Goal: Submit feedback/report problem

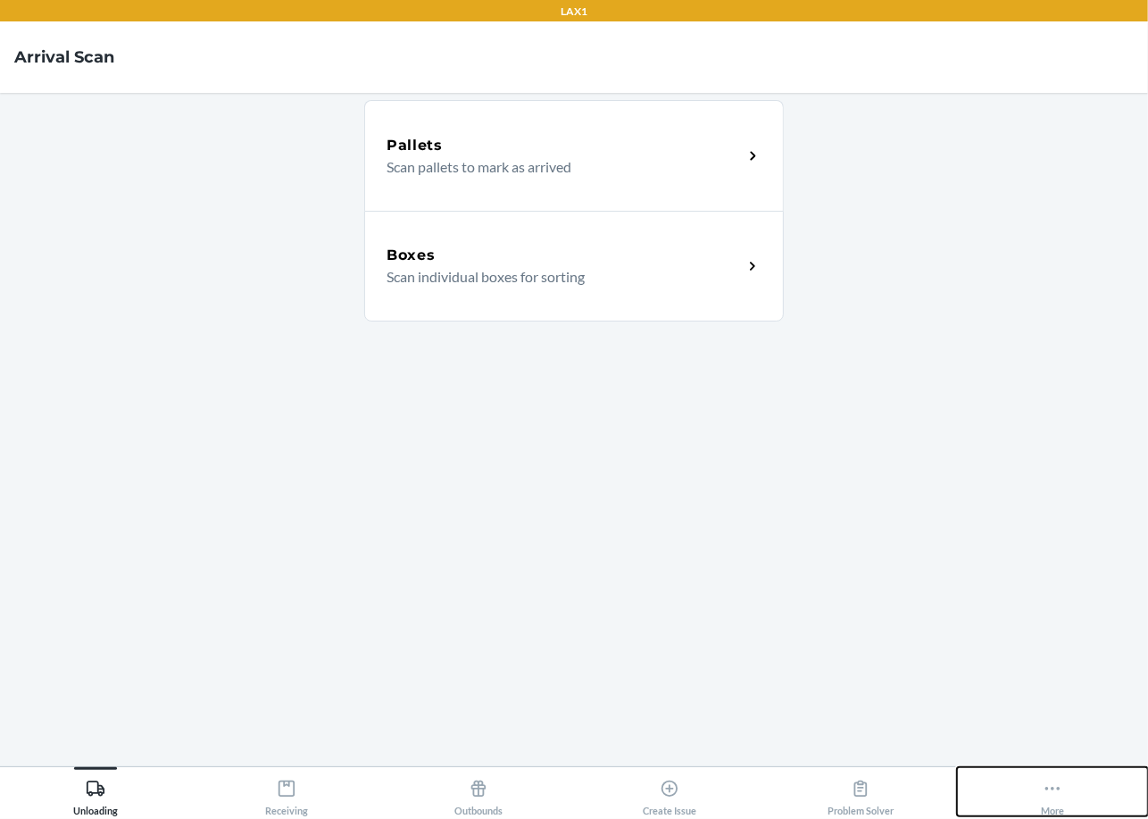
click at [1017, 777] on button "More" at bounding box center [1052, 791] width 191 height 49
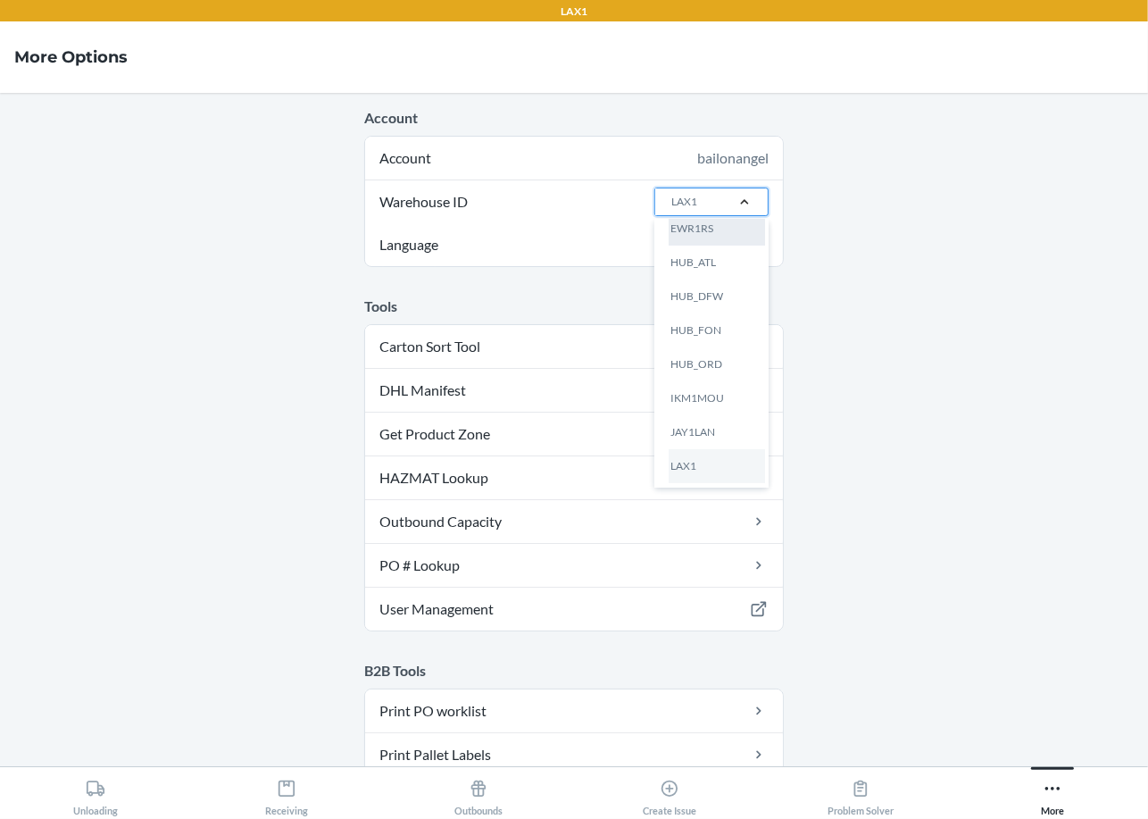
scroll to position [276, 0]
click at [708, 397] on div "LAX1RS" at bounding box center [717, 405] width 96 height 34
click at [672, 210] on input "Warehouse ID option LAX1RS focused, 14 of 25. 25 results available. Use Up and …" at bounding box center [671, 202] width 2 height 16
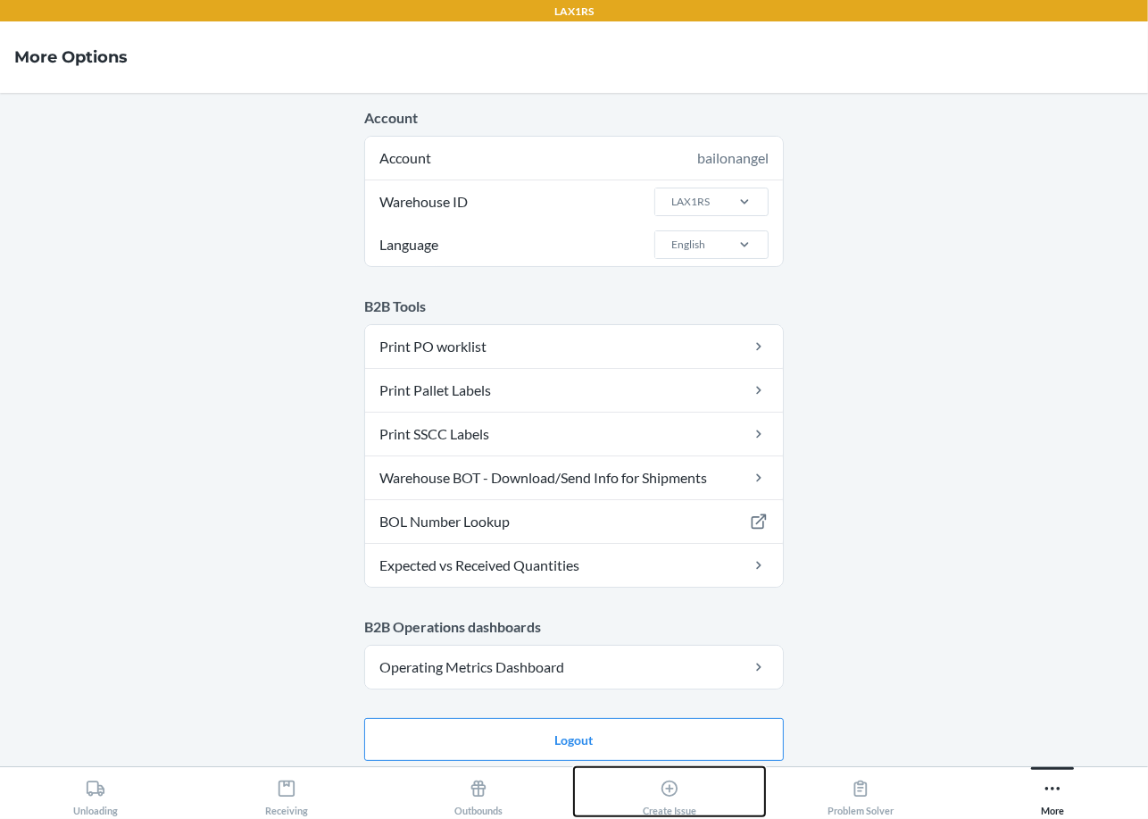
click at [660, 797] on icon at bounding box center [670, 789] width 20 height 20
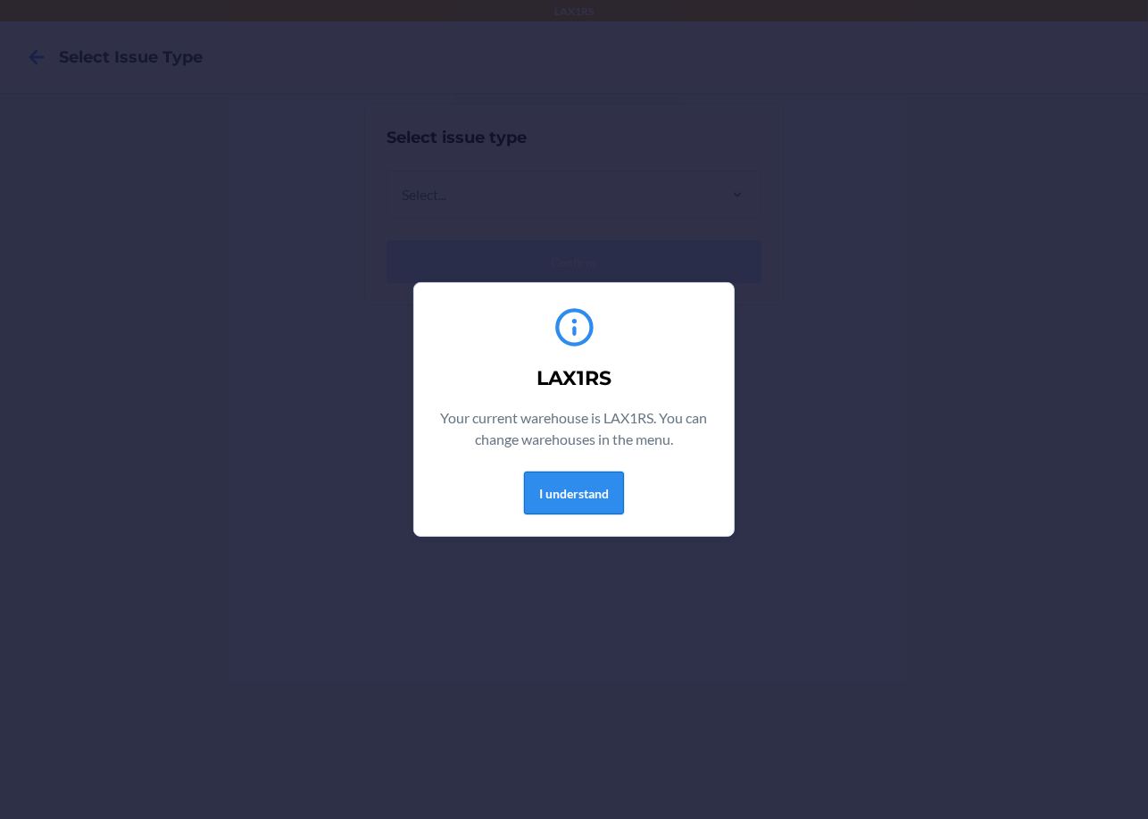
click at [575, 507] on button "I understand" at bounding box center [574, 493] width 100 height 43
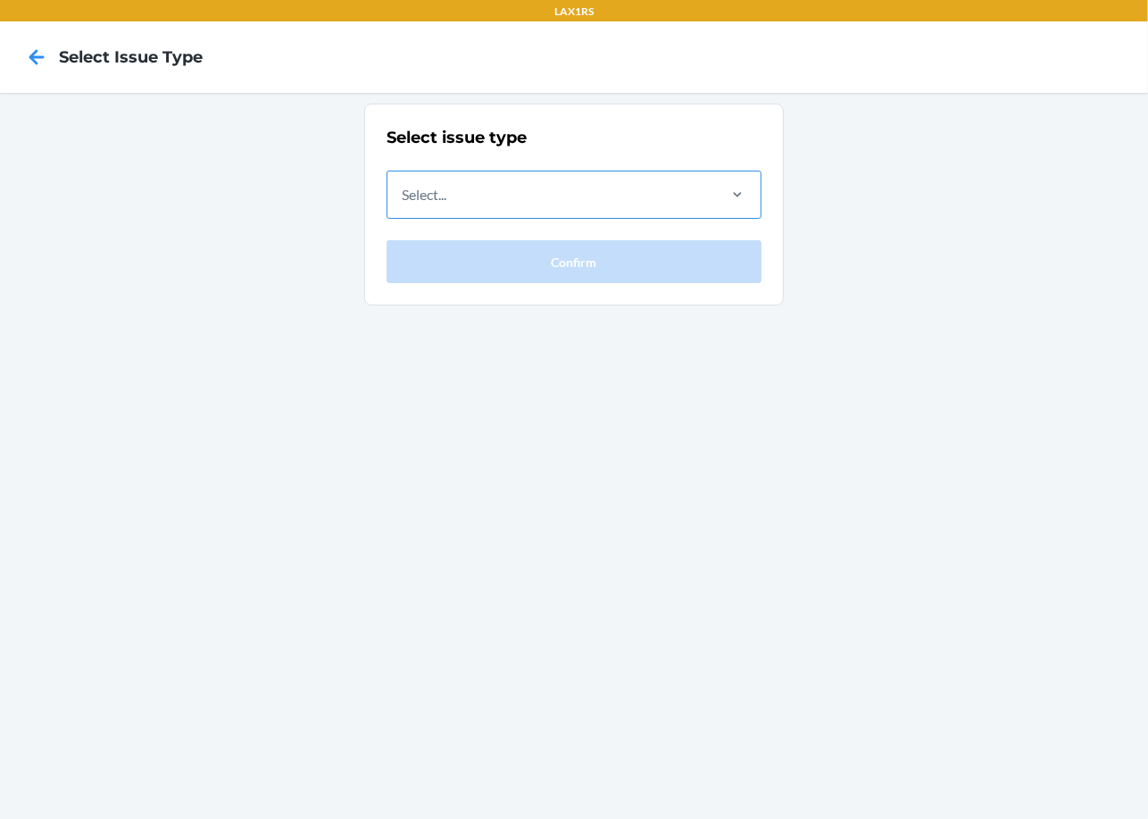
click at [484, 196] on div "Select..." at bounding box center [551, 194] width 327 height 46
click at [404, 196] on input "Select..." at bounding box center [403, 194] width 2 height 21
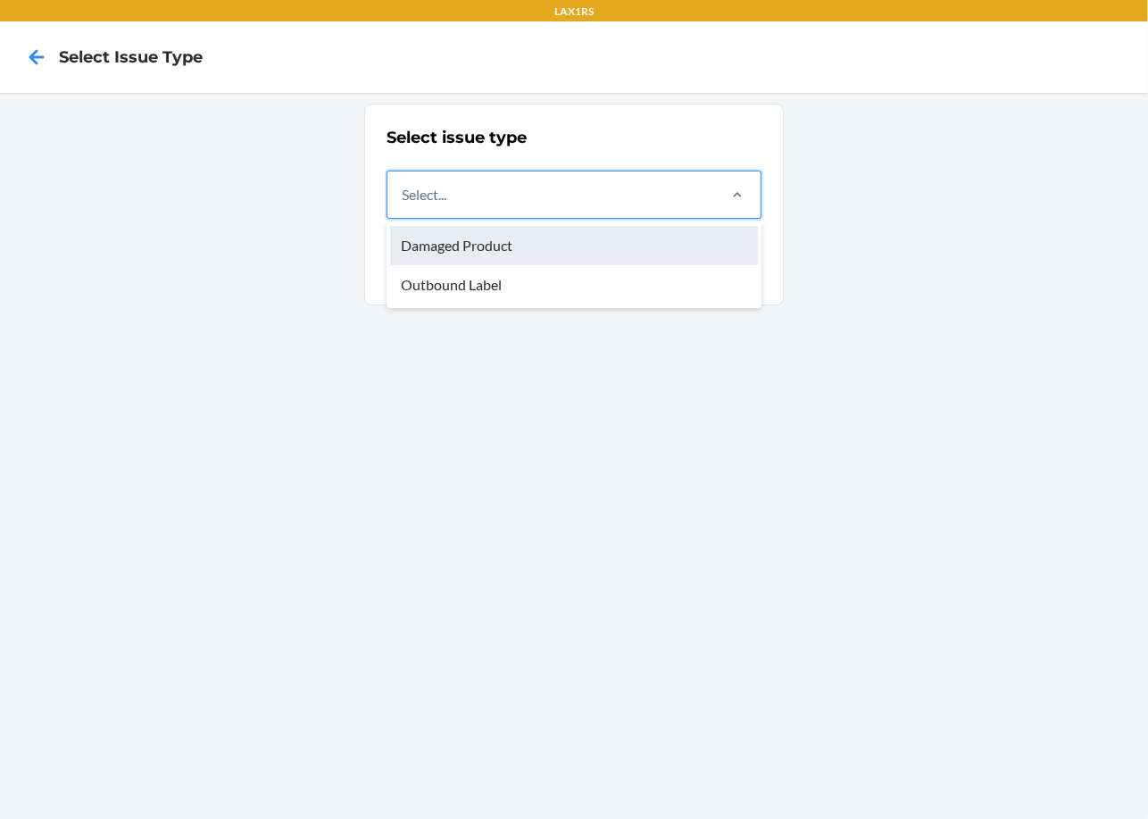
click at [523, 245] on div "Damaged Product" at bounding box center [574, 245] width 368 height 39
click at [404, 205] on input "option Damaged Product focused, 1 of 2. 2 results available. Use Up and Down to…" at bounding box center [403, 194] width 2 height 21
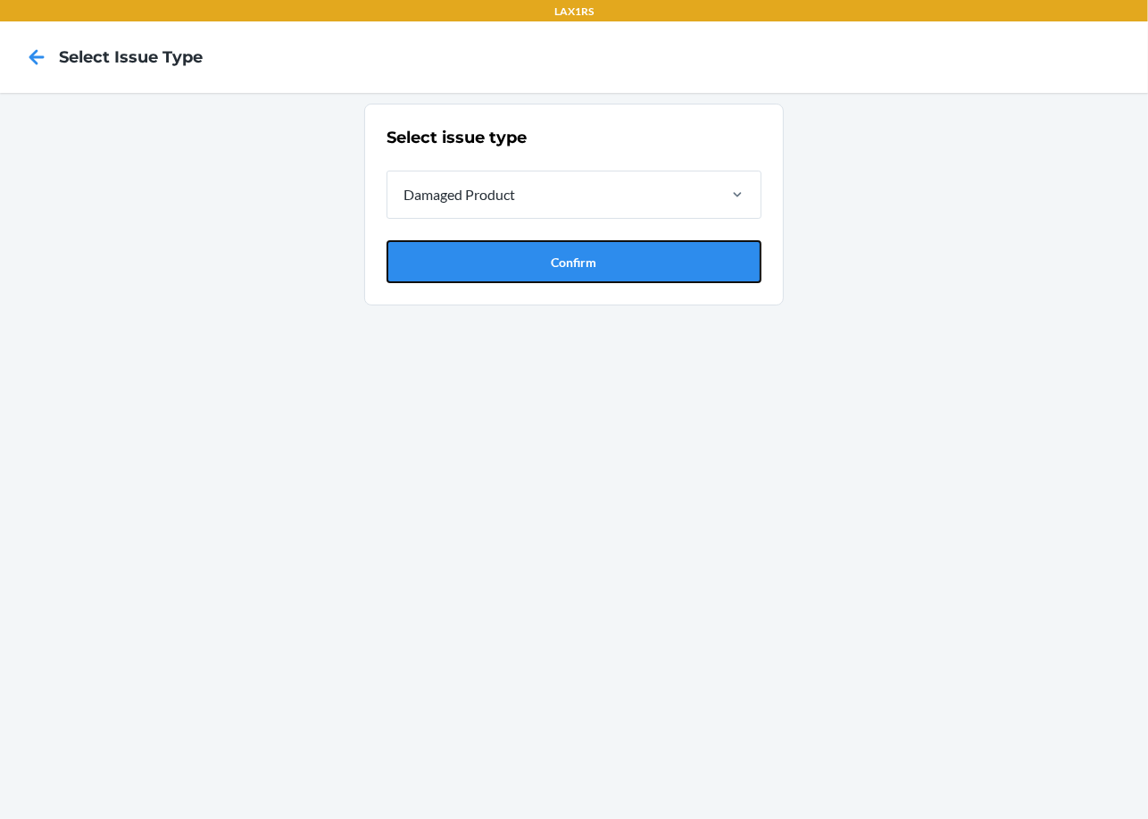
click at [523, 245] on button "Confirm" at bounding box center [574, 261] width 375 height 43
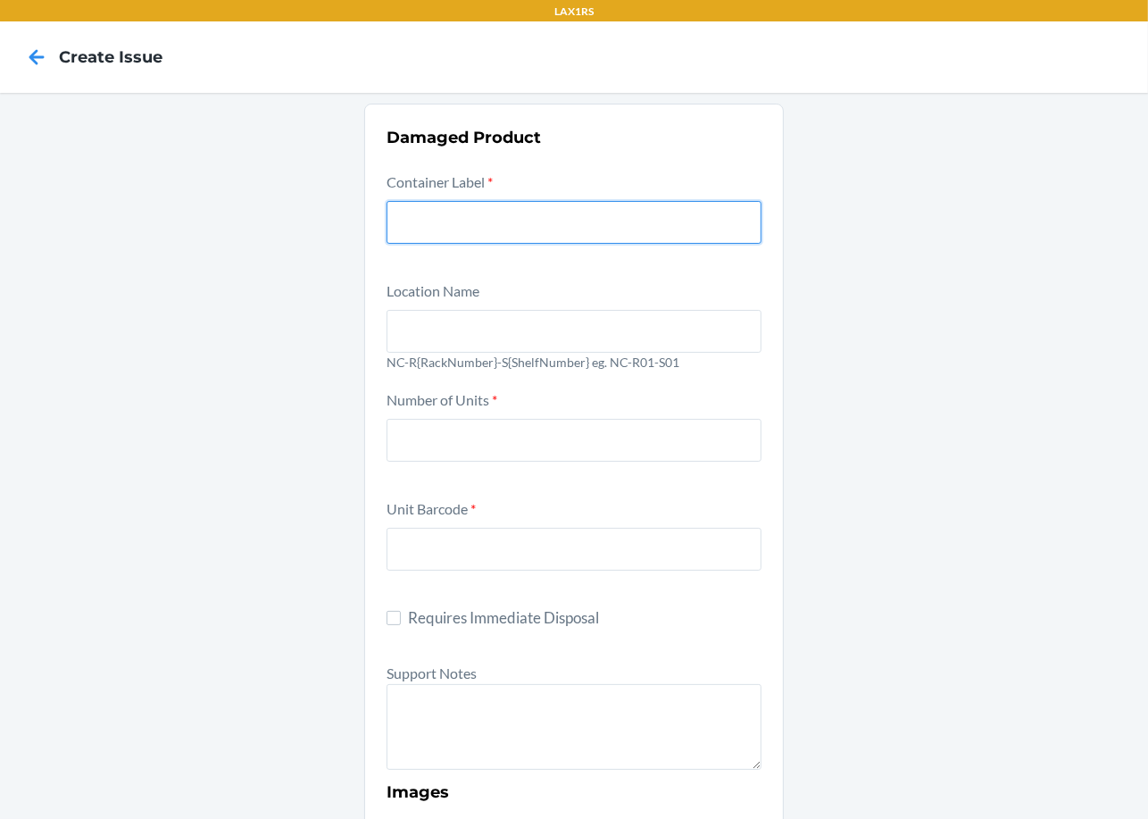
click at [522, 236] on input "text" at bounding box center [574, 222] width 375 height 43
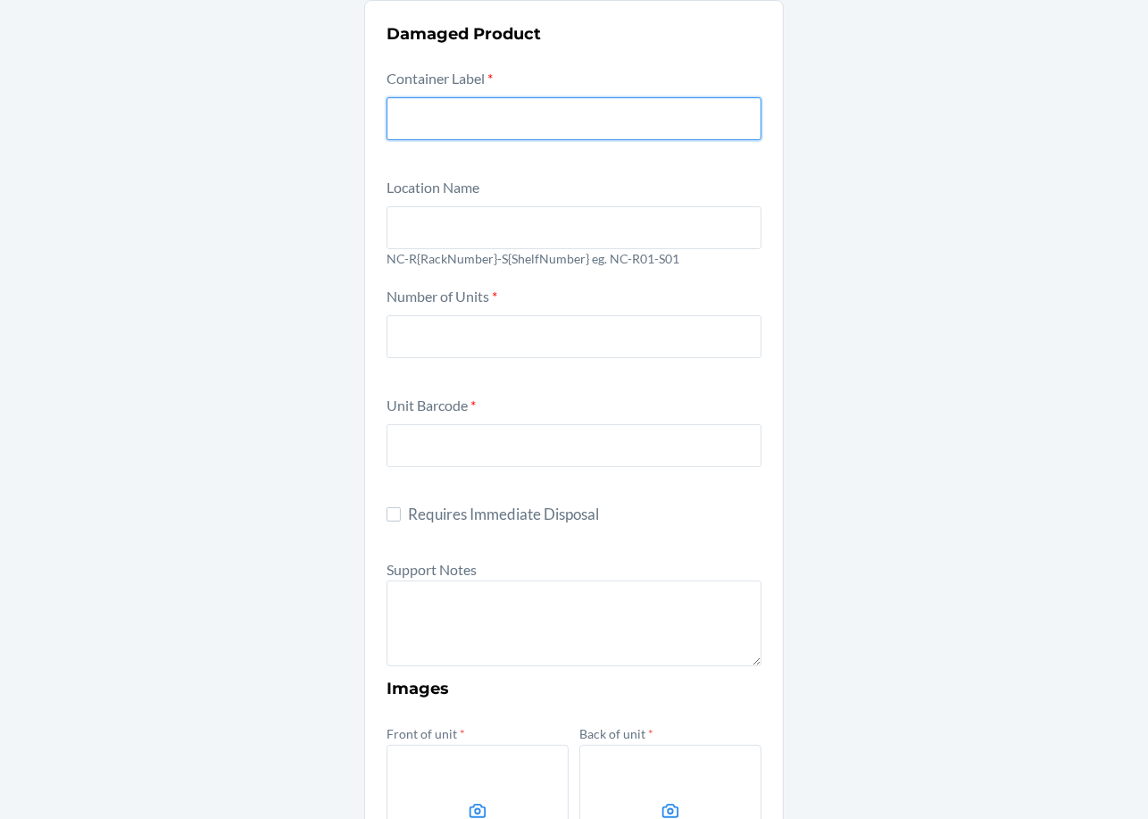
scroll to position [106, 0]
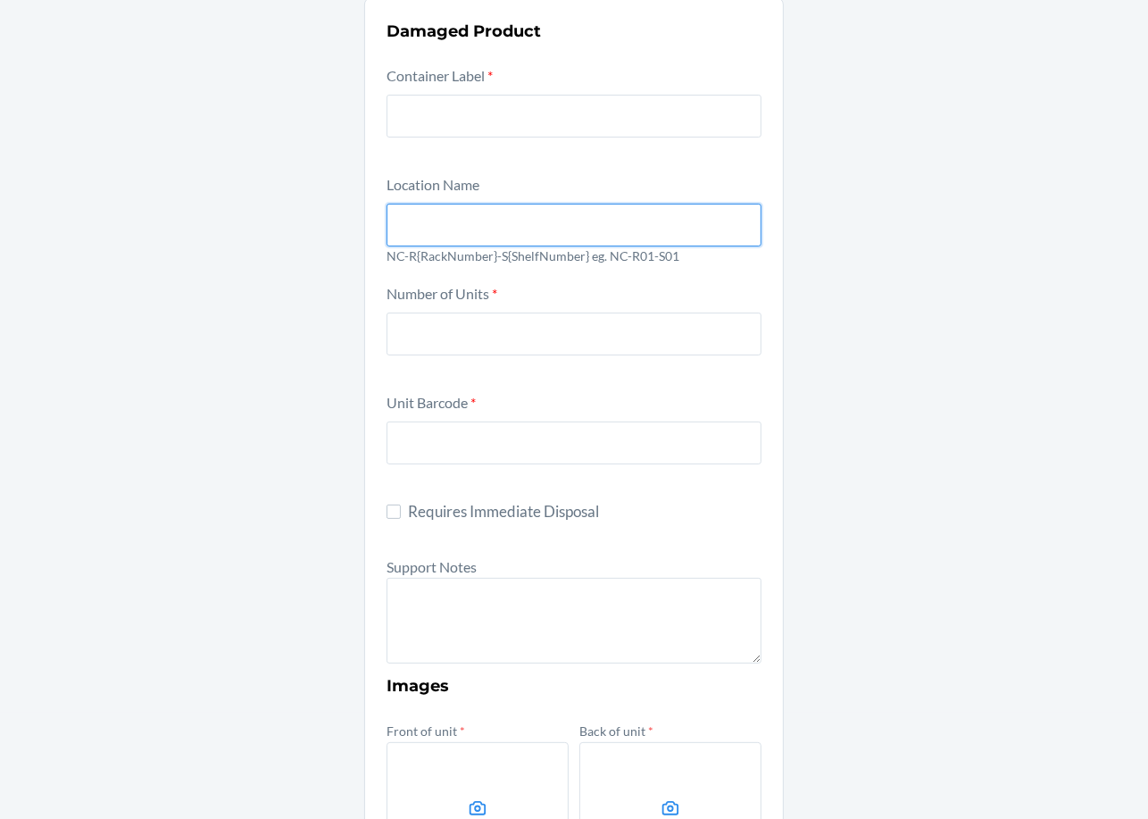
click at [517, 213] on input "text" at bounding box center [574, 225] width 375 height 43
type input "NC-R01-S01"
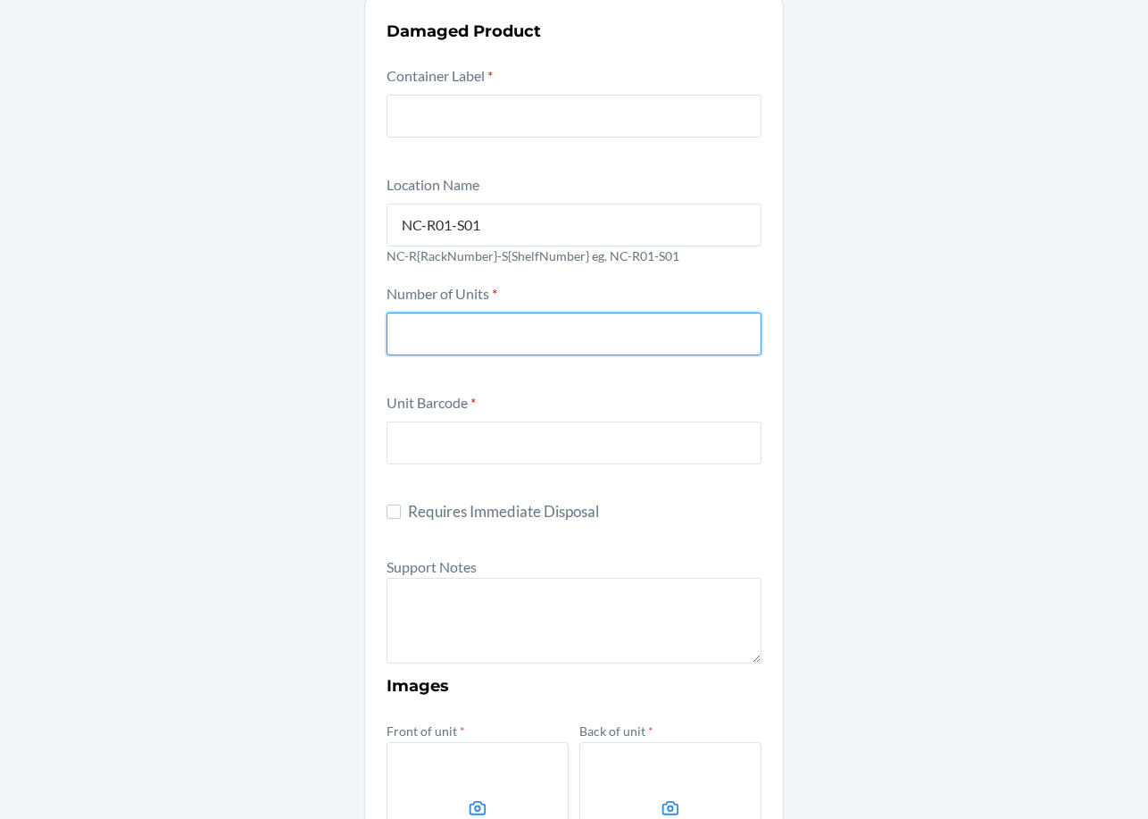
click at [463, 352] on input "number" at bounding box center [574, 334] width 375 height 43
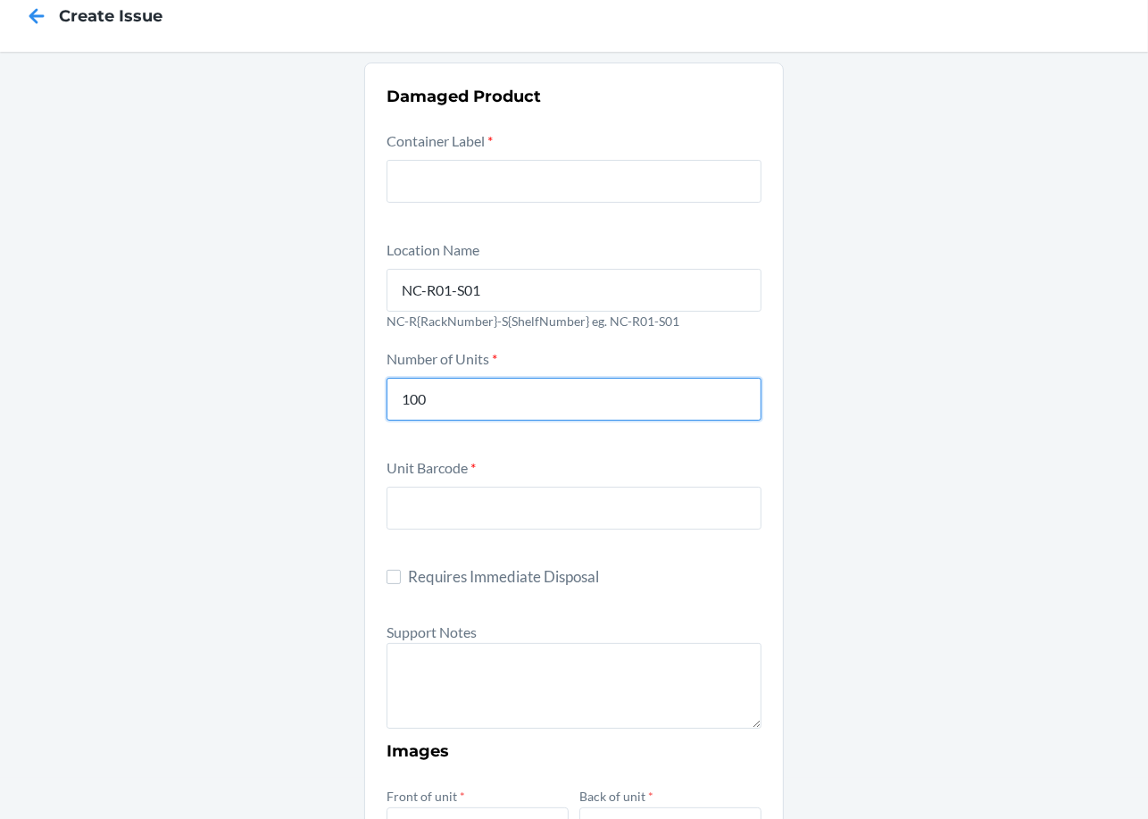
scroll to position [31, 0]
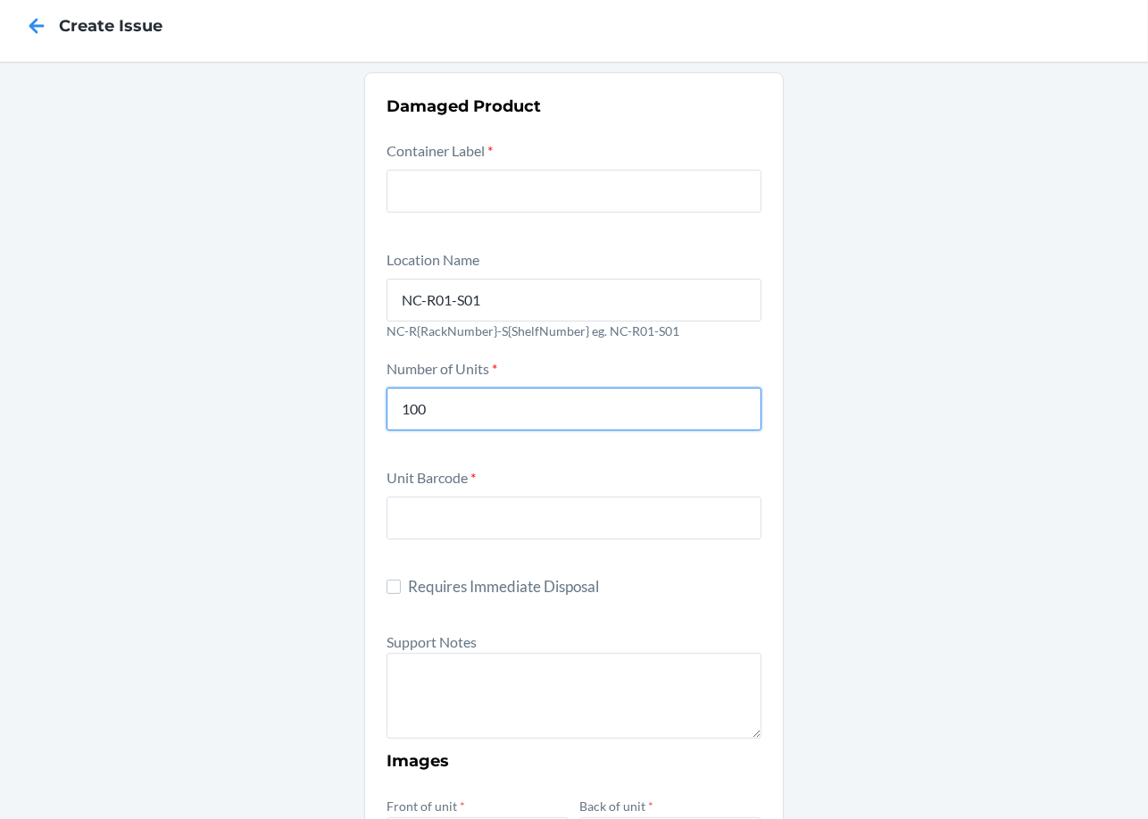
type input "100"
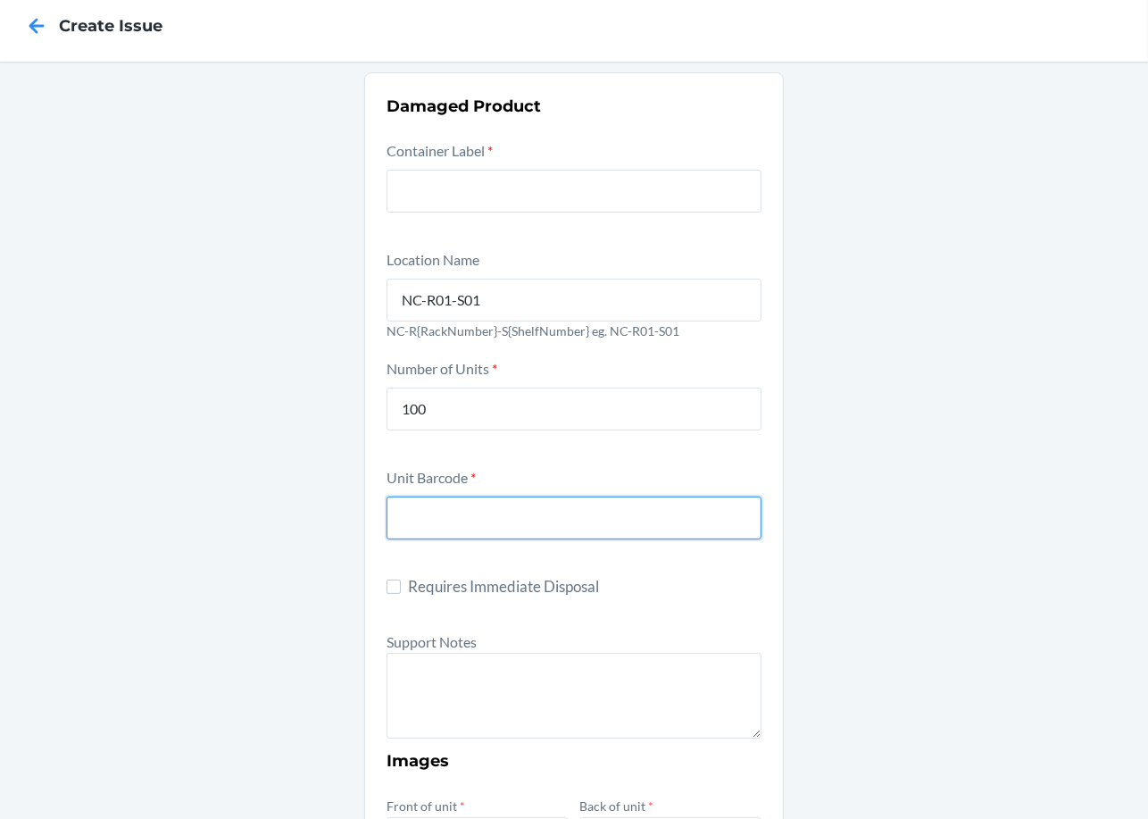
click at [479, 522] on input "text" at bounding box center [574, 518] width 375 height 43
